Goal: Check status: Check status

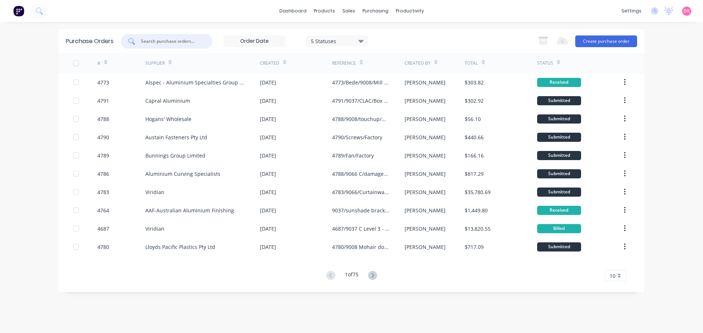
click at [156, 42] on input "text" at bounding box center [170, 41] width 61 height 7
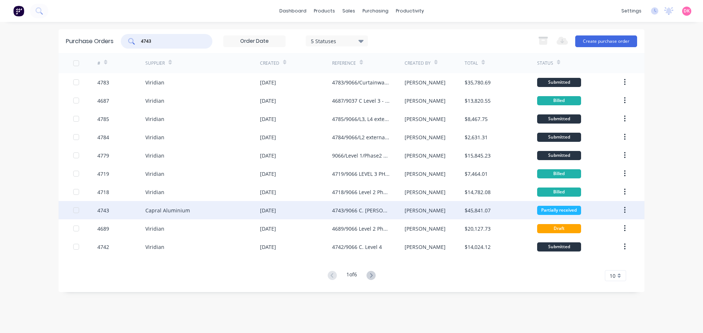
type input "4743"
click at [141, 210] on div "4743" at bounding box center [121, 210] width 48 height 18
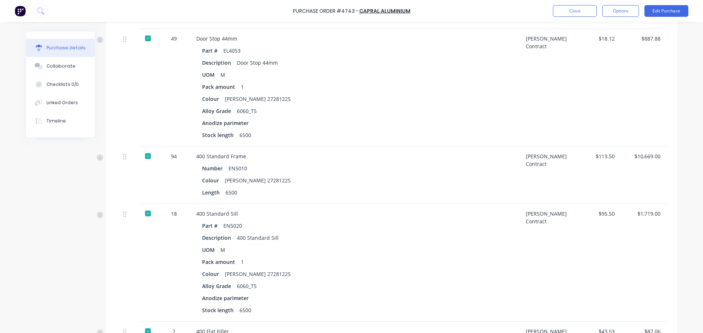
scroll to position [715, 0]
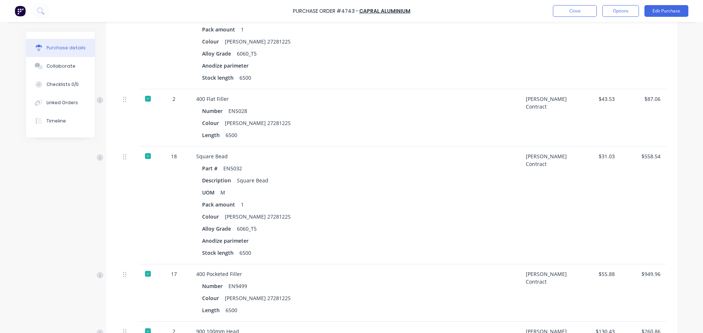
click at [374, 212] on div "Colour [PERSON_NAME] 2728122S" at bounding box center [355, 217] width 306 height 11
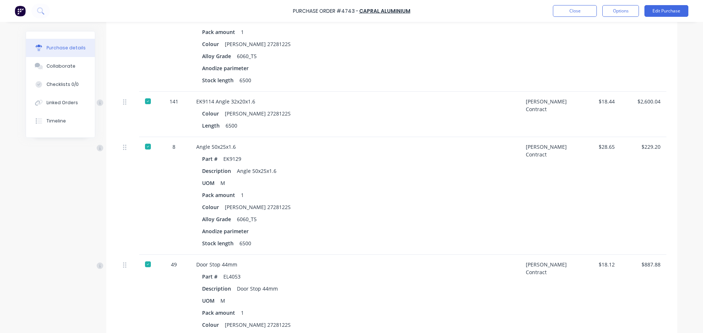
scroll to position [0, 0]
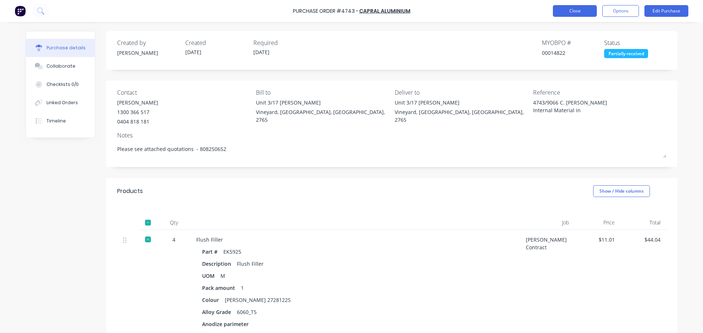
click at [580, 9] on button "Close" at bounding box center [575, 11] width 44 height 12
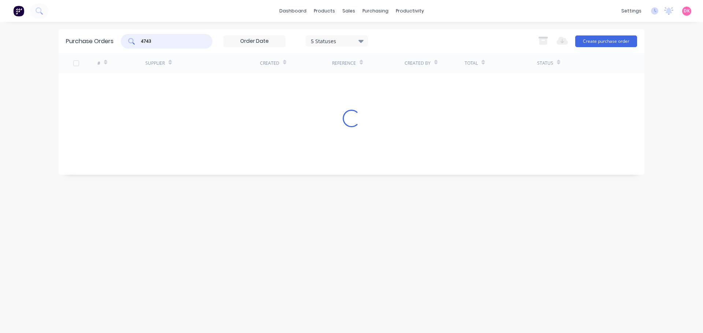
drag, startPoint x: 165, startPoint y: 44, endPoint x: 113, endPoint y: 48, distance: 52.1
click at [113, 48] on div "Purchase Orders 4743 5 Statuses 5 Statuses Export to Excel (XLSX) Create purcha…" at bounding box center [352, 41] width 586 height 24
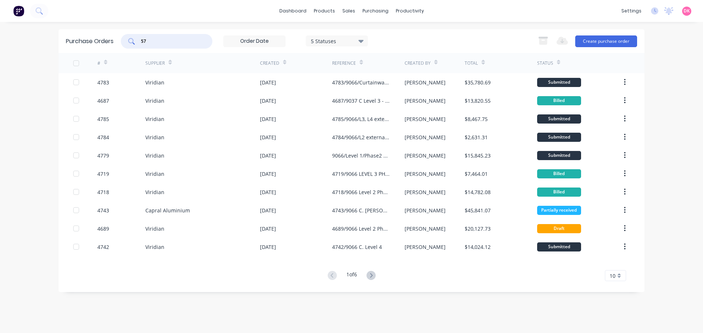
type input "5"
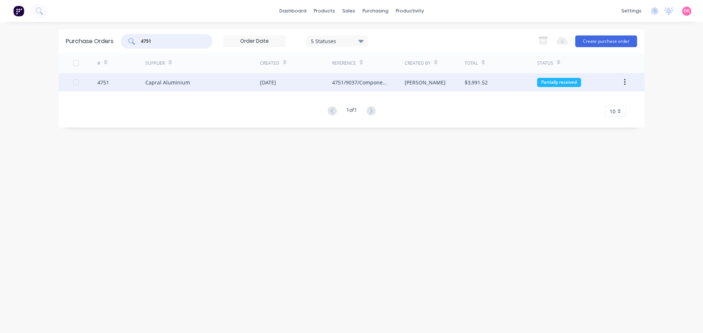
type input "4751"
click at [152, 76] on div "Capral Aluminium" at bounding box center [202, 82] width 115 height 18
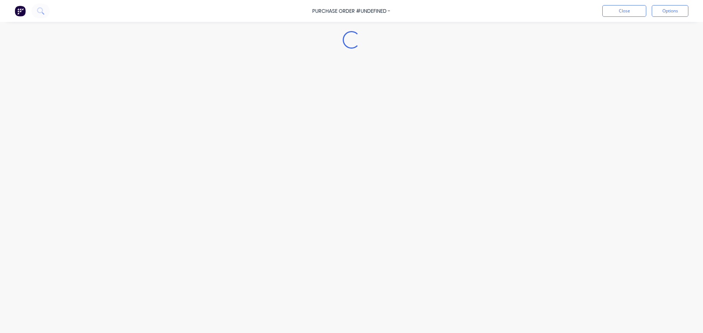
type textarea "x"
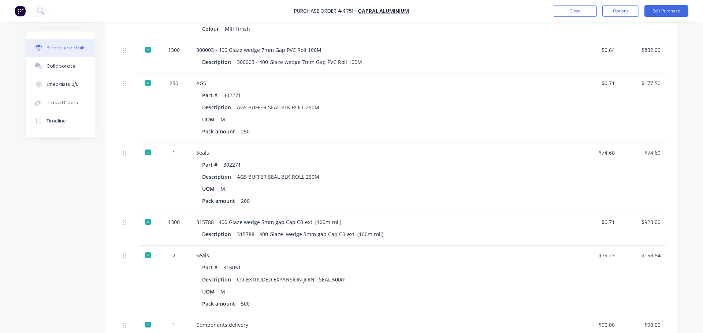
scroll to position [1647, 0]
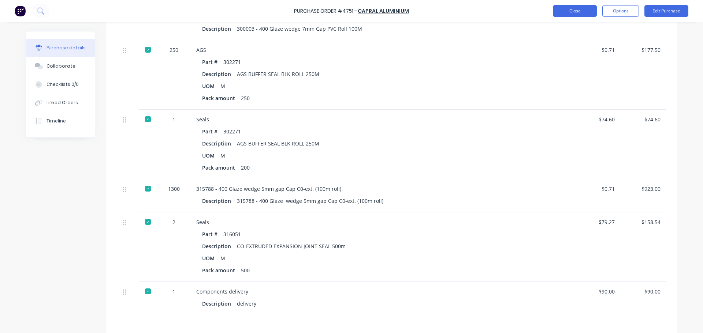
click at [571, 13] on button "Close" at bounding box center [575, 11] width 44 height 12
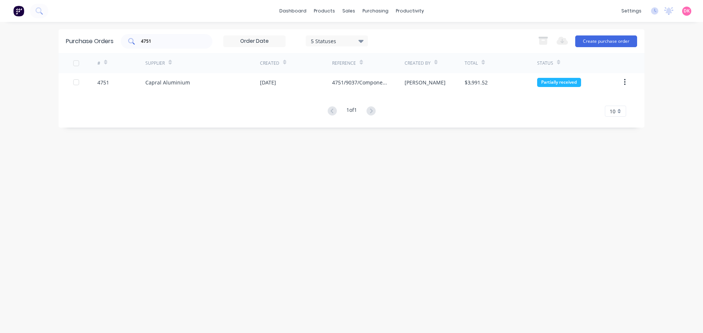
click at [159, 44] on input "4751" at bounding box center [170, 41] width 61 height 7
click at [158, 44] on input "4751" at bounding box center [170, 41] width 61 height 7
click at [157, 43] on input "4751" at bounding box center [170, 41] width 61 height 7
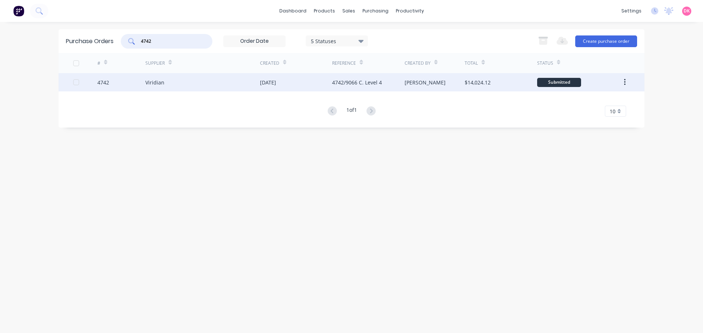
type input "4742"
click at [193, 78] on div "Viridian" at bounding box center [202, 82] width 115 height 18
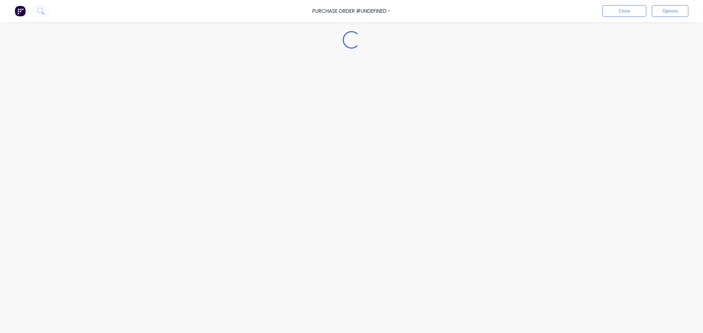
type textarea "x"
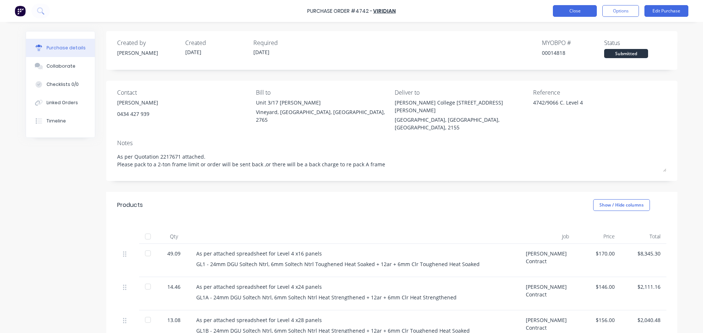
click at [586, 13] on button "Close" at bounding box center [575, 11] width 44 height 12
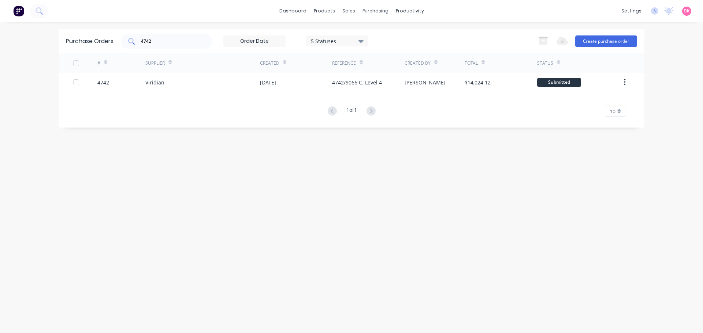
click at [175, 43] on input "4742" at bounding box center [170, 41] width 61 height 7
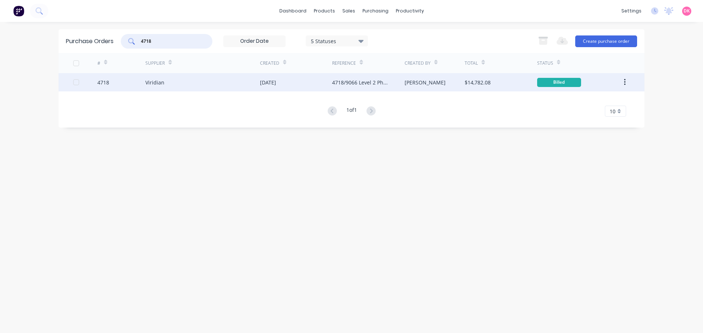
type input "4718"
click at [329, 84] on div "[DATE]" at bounding box center [296, 82] width 72 height 18
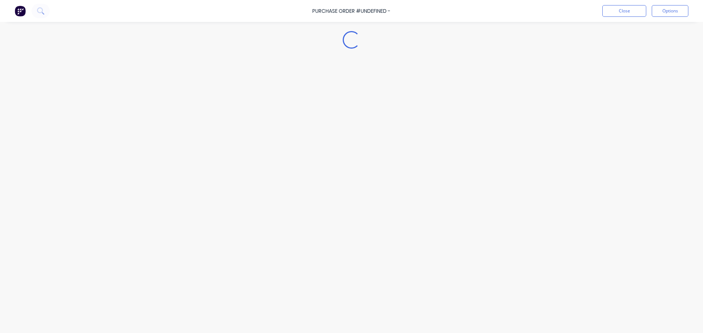
type textarea "x"
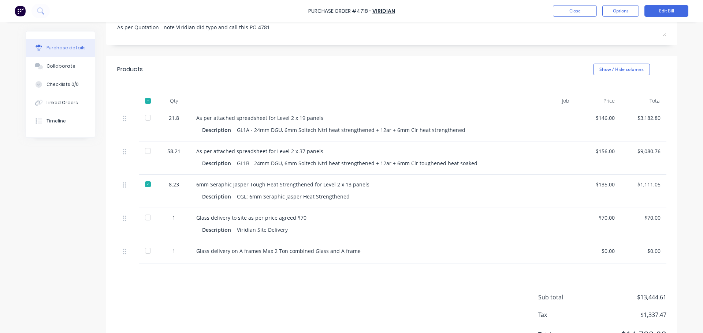
scroll to position [149, 0]
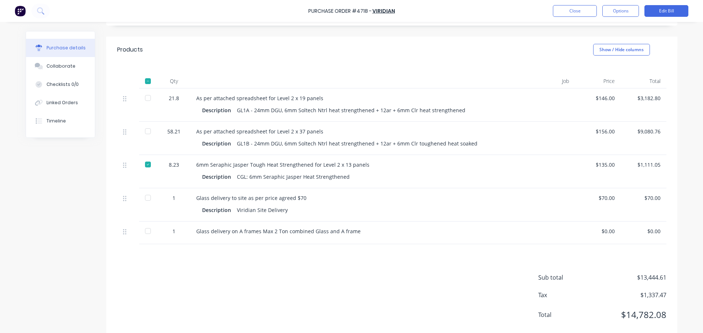
drag, startPoint x: 488, startPoint y: 299, endPoint x: 483, endPoint y: 342, distance: 43.5
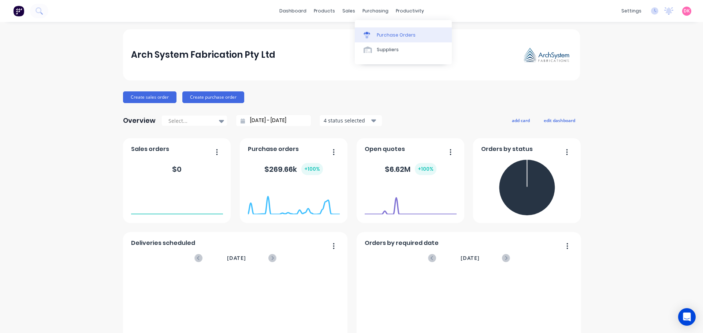
click at [388, 35] on div "Purchase Orders" at bounding box center [396, 35] width 39 height 7
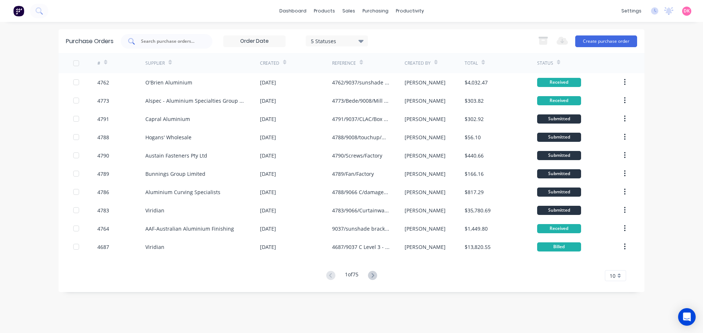
click at [172, 42] on input "text" at bounding box center [170, 41] width 61 height 7
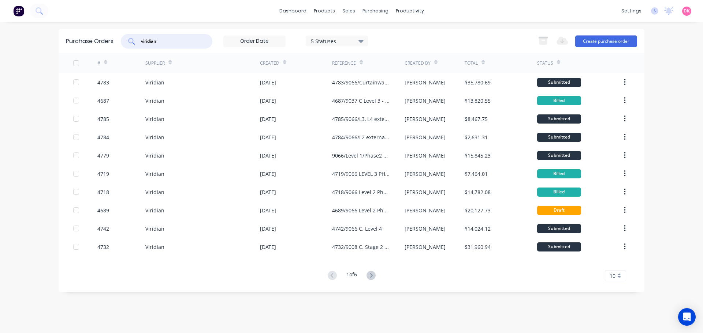
type input "viridian"
click at [410, 34] on div "viridian 5 Statuses 5 Statuses Export to Excel (XLSX) Create purchase order" at bounding box center [379, 41] width 516 height 15
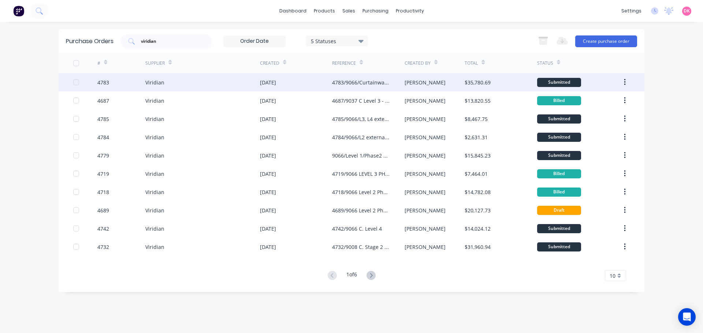
click at [377, 86] on div "4783/9066/Curtainwall glass" at bounding box center [368, 82] width 72 height 18
